Goal: Entertainment & Leisure: Browse casually

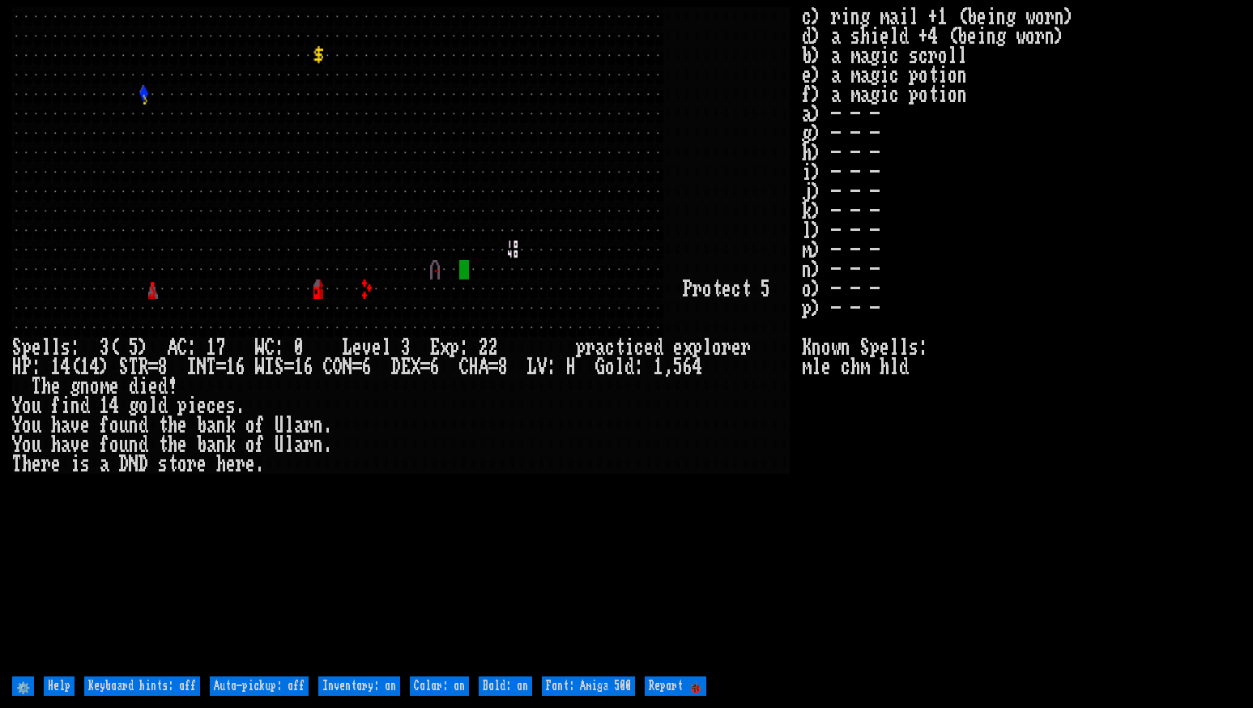
click at [752, 575] on larn at bounding box center [407, 340] width 790 height 666
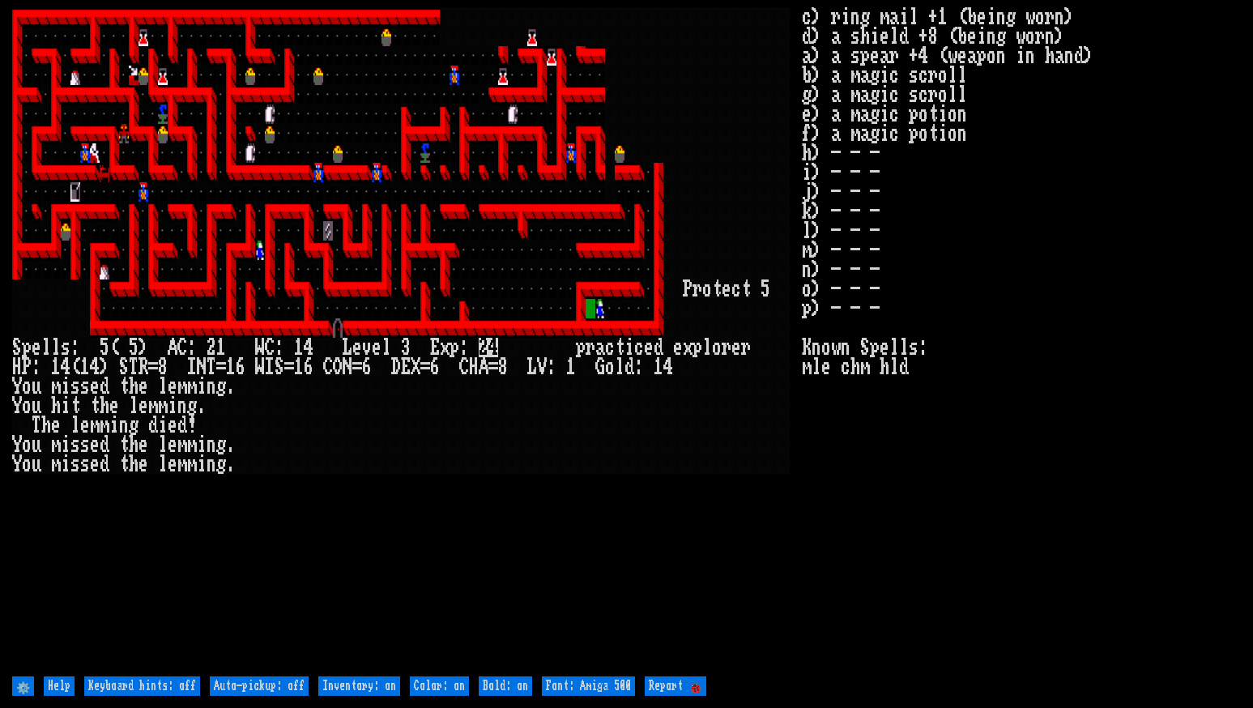
click at [711, 484] on larn at bounding box center [407, 340] width 790 height 666
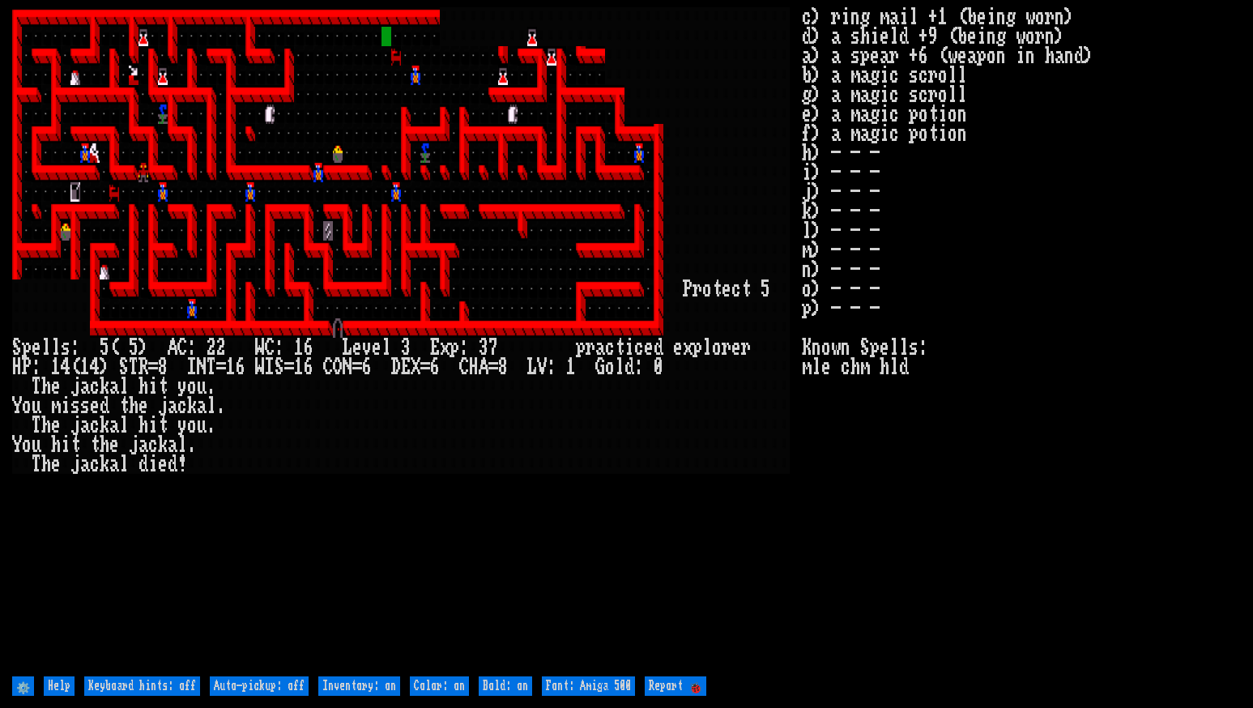
click at [537, 487] on larn at bounding box center [407, 340] width 790 height 666
click at [769, 522] on larn at bounding box center [407, 340] width 790 height 666
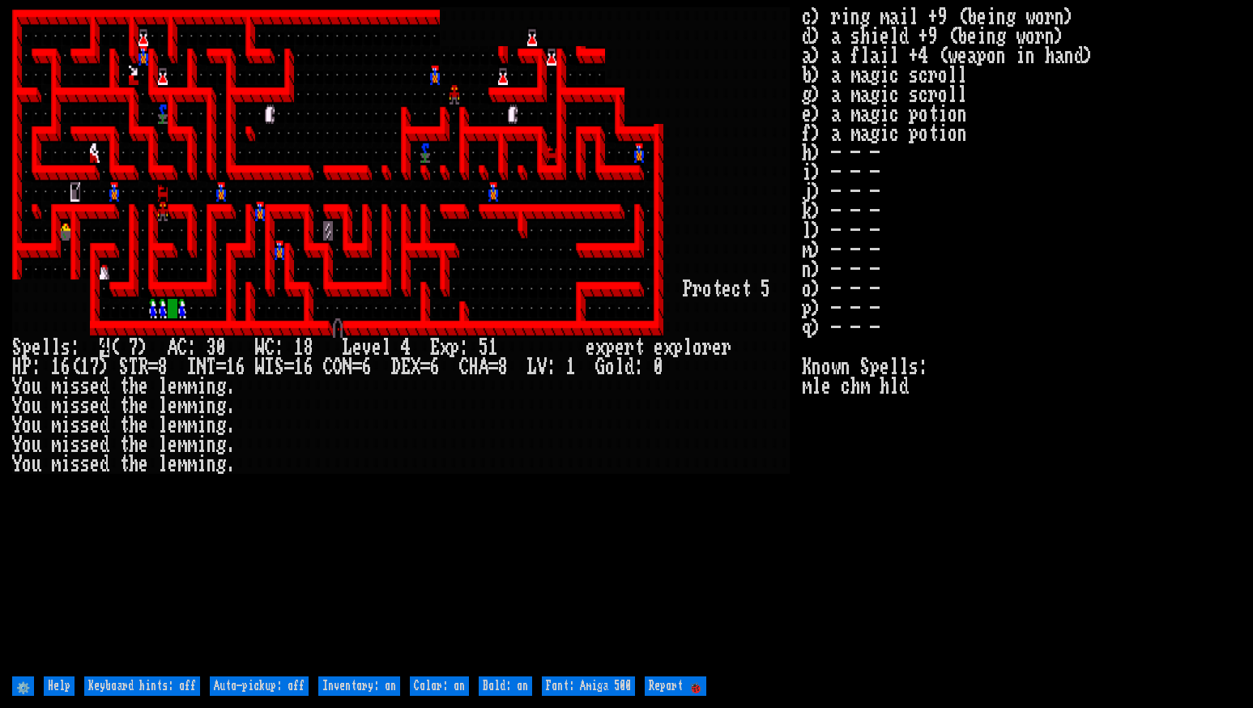
click at [460, 560] on larn at bounding box center [407, 340] width 790 height 666
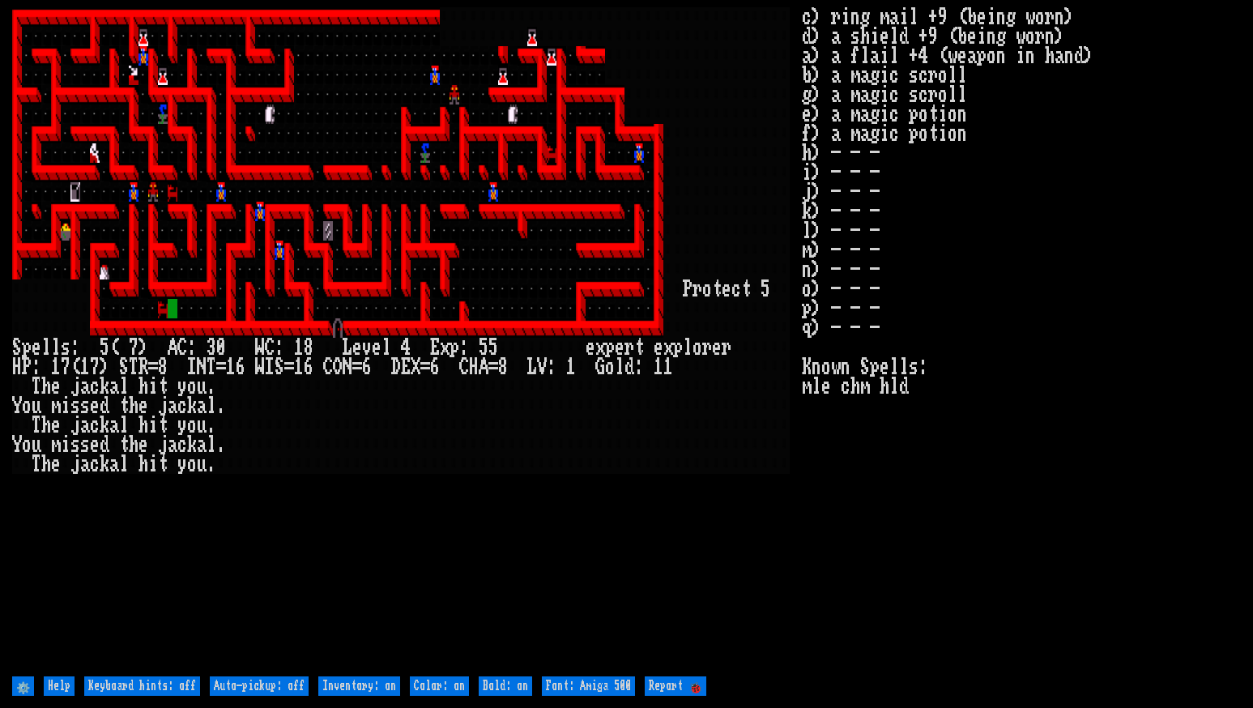
click at [276, 565] on larn at bounding box center [407, 340] width 790 height 666
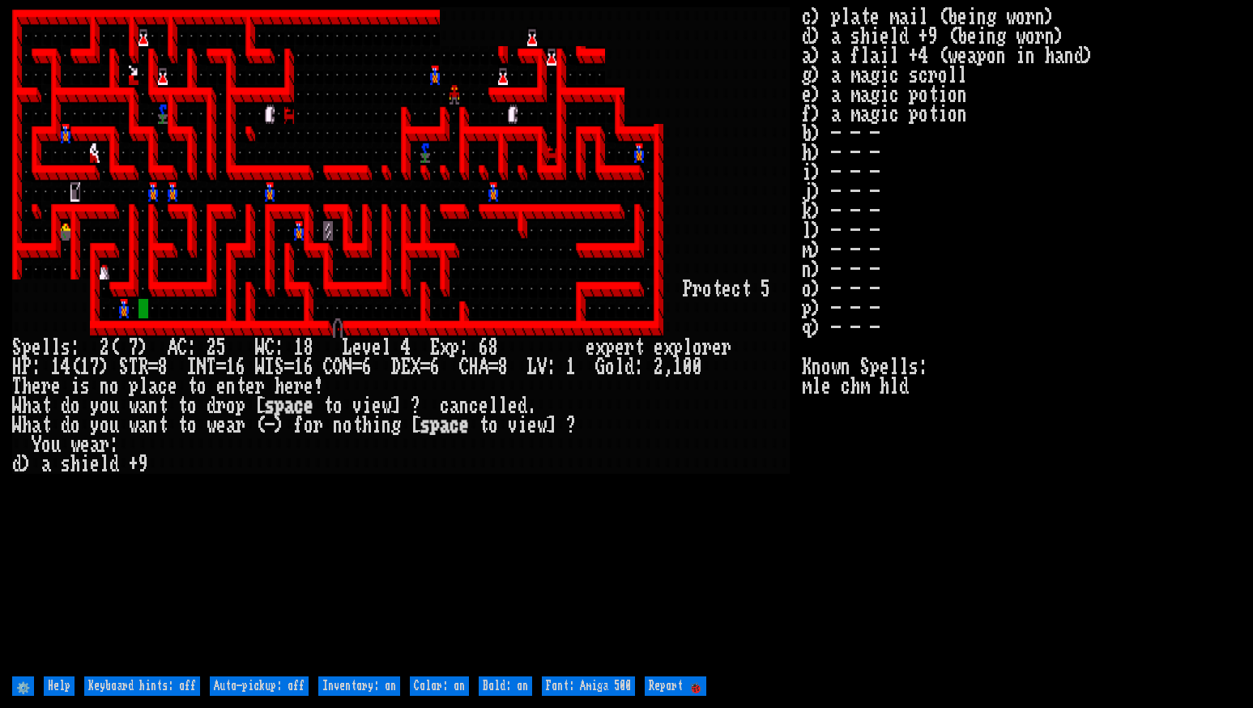
drag, startPoint x: 755, startPoint y: 604, endPoint x: 768, endPoint y: 602, distance: 13.2
click at [768, 602] on larn at bounding box center [407, 340] width 790 height 666
